Goal: Task Accomplishment & Management: Use online tool/utility

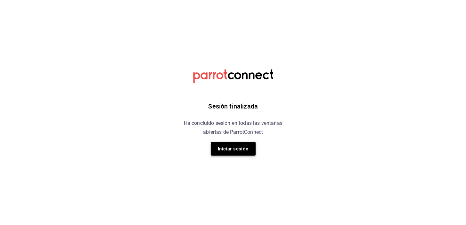
click at [239, 146] on font "Iniciar sesión" at bounding box center [233, 149] width 31 height 6
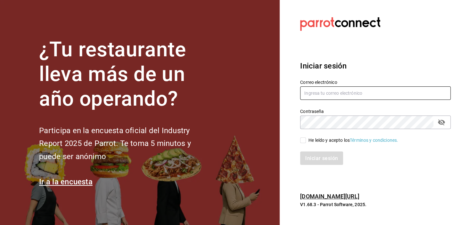
type input "[EMAIL_ADDRESS][DOMAIN_NAME]"
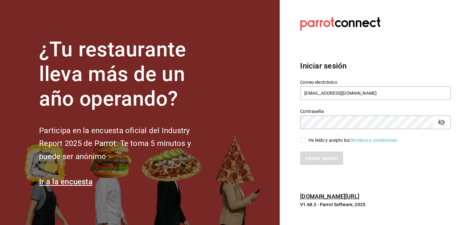
click at [304, 141] on input "He leído y acepto los Términos y condiciones." at bounding box center [303, 140] width 6 height 6
checkbox input "true"
click at [317, 154] on button "Iniciar sesión" at bounding box center [322, 157] width 44 height 13
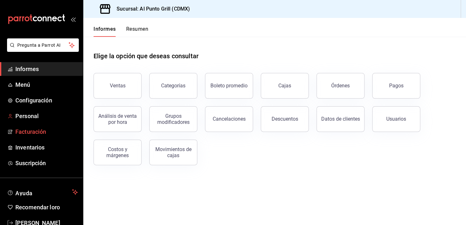
click at [38, 129] on font "Facturación" at bounding box center [30, 131] width 31 height 7
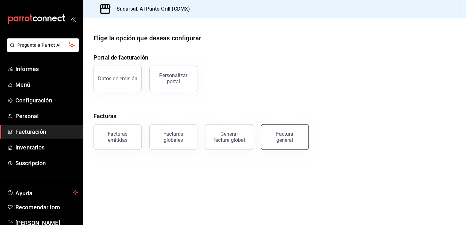
click at [288, 146] on button "Factura general" at bounding box center [285, 137] width 48 height 26
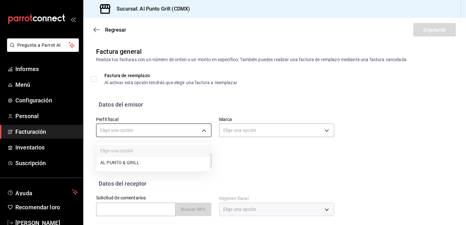
click at [192, 132] on body "Pregunta a Parrot AI Informes Menú Configuración Personal Facturación Inventari…" at bounding box center [233, 112] width 466 height 225
click at [130, 162] on font "AL PUNTO Y PARRILLA" at bounding box center [123, 163] width 47 height 5
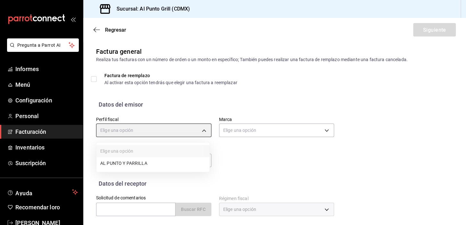
type input "711c2bc8-79b3-43e0-95de-ea7f23beadbf"
type input "359452a4-77df-4a2a-96d1-dbb27ae34e49"
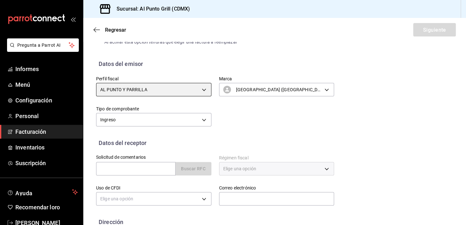
scroll to position [58, 0]
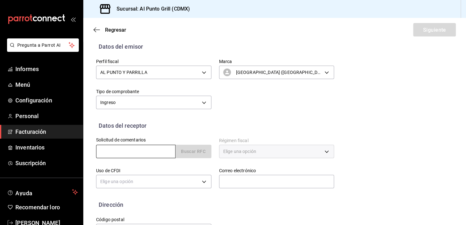
click at [129, 153] on input "text" at bounding box center [135, 151] width 79 height 13
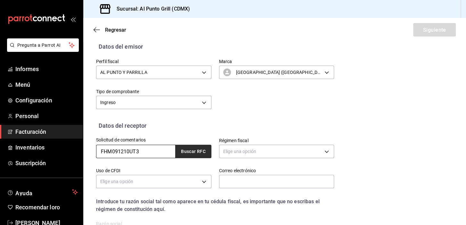
type input "FHM091210UT3"
click at [183, 151] on font "Buscar RFC" at bounding box center [193, 151] width 25 height 5
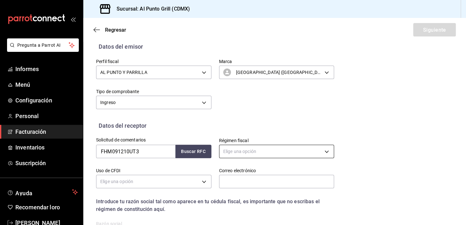
click at [236, 149] on body "Pregunta a Parrot AI Informes Menú Configuración Personal Facturación Inventari…" at bounding box center [233, 112] width 466 height 225
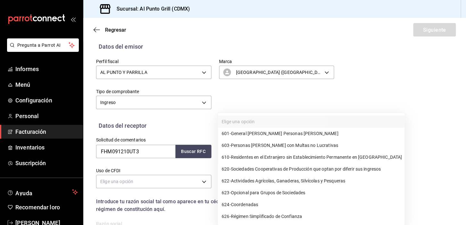
click at [241, 134] on font "General de Ley Personas Morales" at bounding box center [285, 133] width 108 height 5
type input "601"
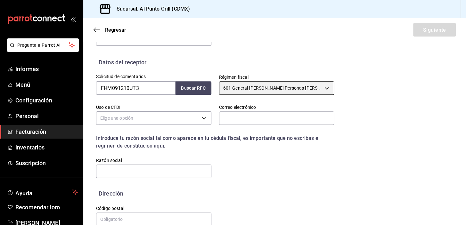
scroll to position [134, 0]
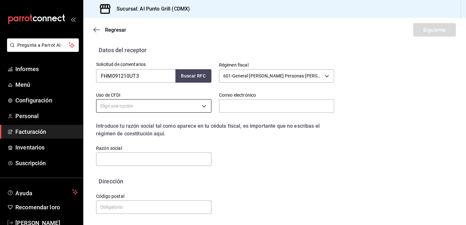
click at [165, 108] on body "Pregunta a Parrot AI Informes Menú Configuración Personal Facturación Inventari…" at bounding box center [233, 112] width 466 height 225
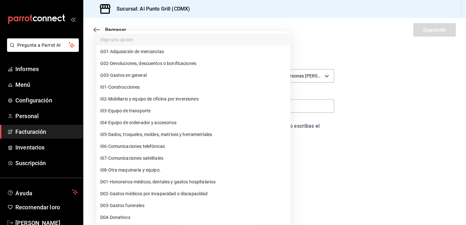
click at [129, 76] on font "Gastos en general" at bounding box center [128, 75] width 37 height 5
type input "G03"
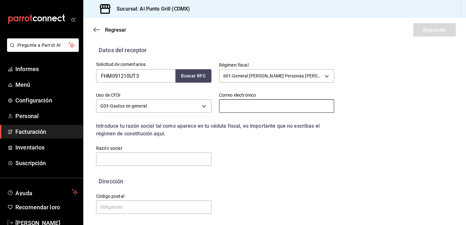
click at [259, 105] on input "text" at bounding box center [276, 105] width 115 height 13
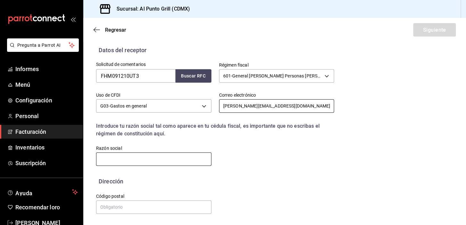
type input "fernando.leon@tenneco.com"
click at [139, 160] on input "text" at bounding box center [153, 158] width 115 height 13
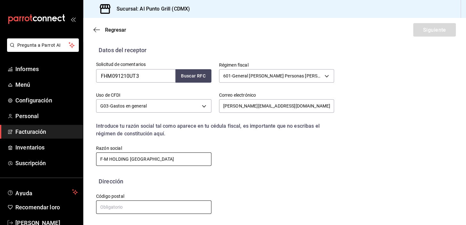
type input "F-M HOLDING MEXICO"
click at [132, 210] on input "text" at bounding box center [153, 206] width 115 height 13
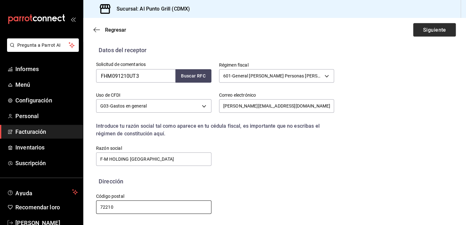
type input "72210"
click at [438, 30] on font "Siguiente" at bounding box center [434, 30] width 23 height 6
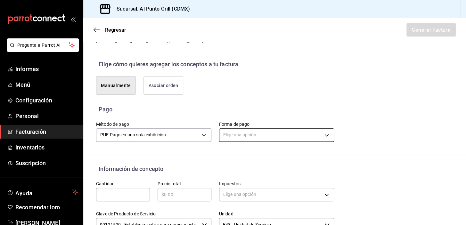
click at [235, 133] on body "Pregunta a Parrot AI Informes Menú Configuración Personal Facturación Inventari…" at bounding box center [233, 112] width 466 height 225
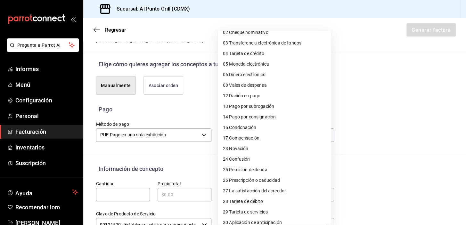
scroll to position [54, 0]
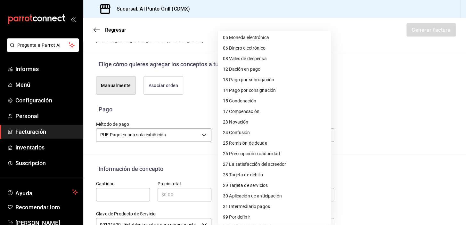
click at [243, 173] on font "Tarjeta de débito" at bounding box center [246, 174] width 34 height 5
type input "28"
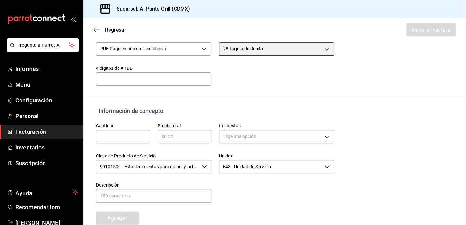
scroll to position [221, 0]
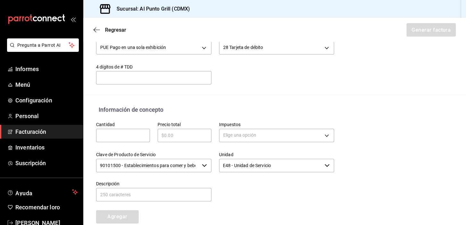
click at [118, 137] on input "text" at bounding box center [123, 136] width 54 height 8
type input "1"
click at [172, 132] on input "text" at bounding box center [185, 136] width 54 height 8
type input "$11344.00"
click at [245, 137] on body "Pregunta a Parrot AI Informes Menú Configuración Personal Facturación Inventari…" at bounding box center [233, 112] width 466 height 225
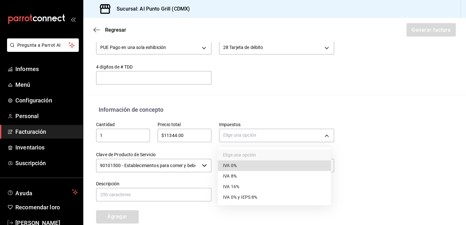
click at [236, 186] on font "IVA 16%" at bounding box center [231, 186] width 16 height 5
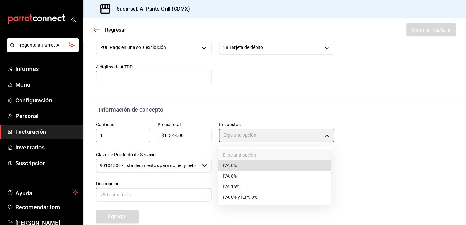
type input "IVA_16"
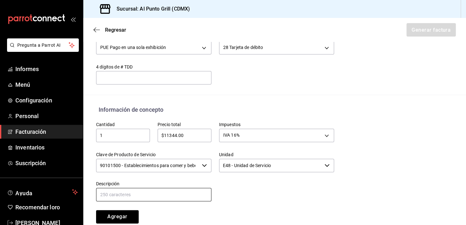
click at [178, 194] on input "text" at bounding box center [153, 194] width 115 height 13
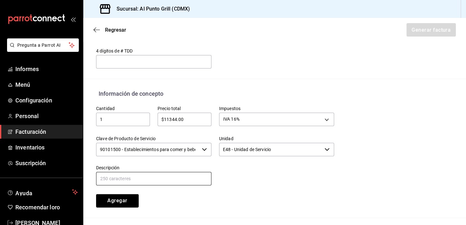
scroll to position [250, 0]
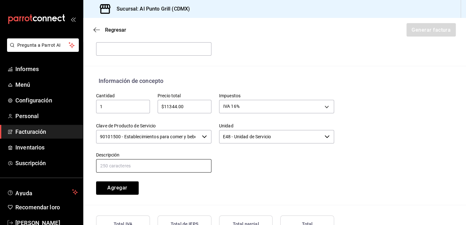
type input "CONSUMO DE ALIMENTOS Y BEBIDAS"
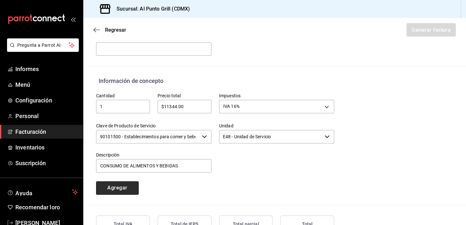
click at [132, 183] on button "Agregar" at bounding box center [117, 187] width 43 height 13
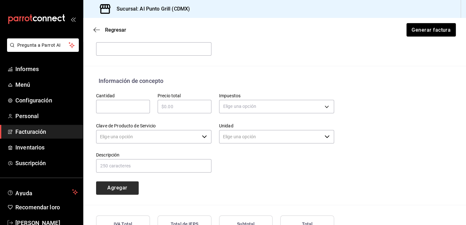
type input "90101500 - Establecimientos para comer y beber"
type input "E48 - Unidad de Servicio"
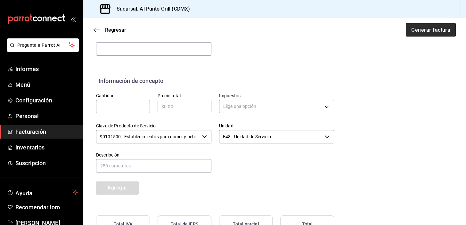
click at [426, 32] on font "Generar factura" at bounding box center [430, 30] width 39 height 6
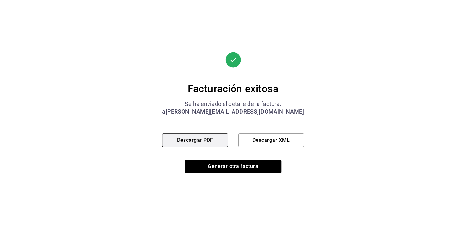
click at [217, 139] on button "Descargar PDF" at bounding box center [195, 140] width 66 height 13
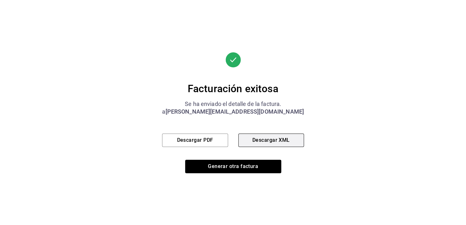
click at [250, 136] on button "Descargar XML" at bounding box center [271, 140] width 66 height 13
